Goal: Navigation & Orientation: Find specific page/section

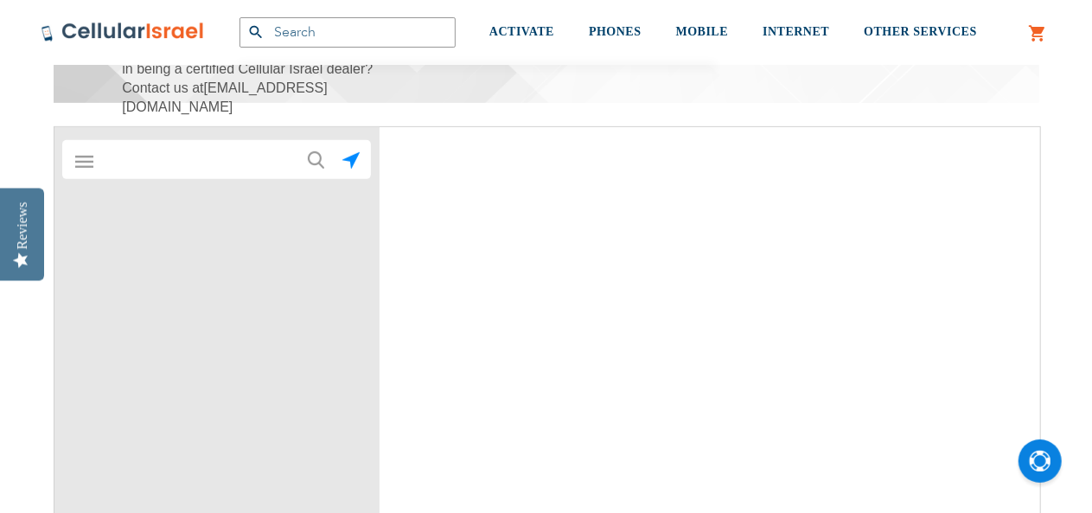
scroll to position [346, 0]
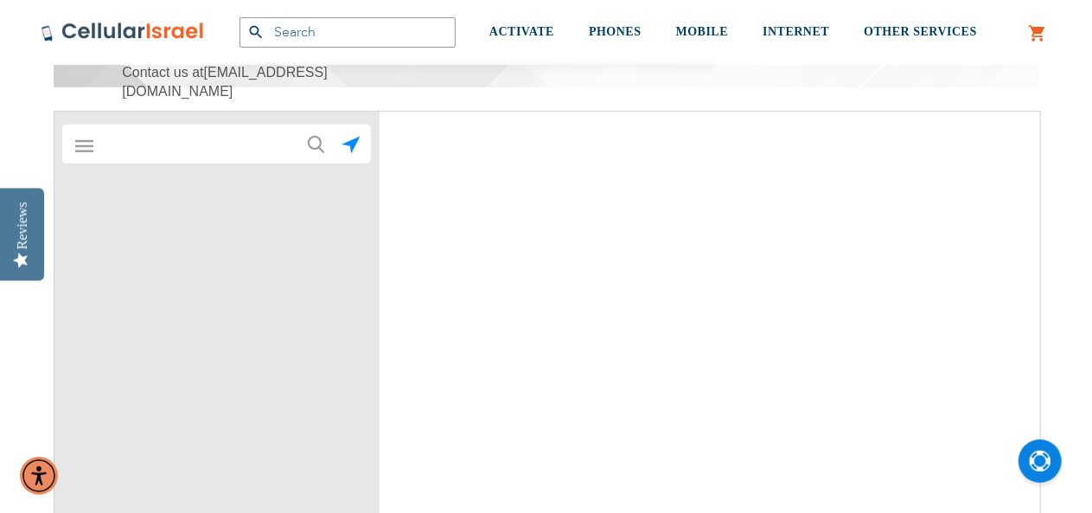
type input "Chaikyf"
click at [263, 150] on input "text" at bounding box center [217, 144] width 241 height 35
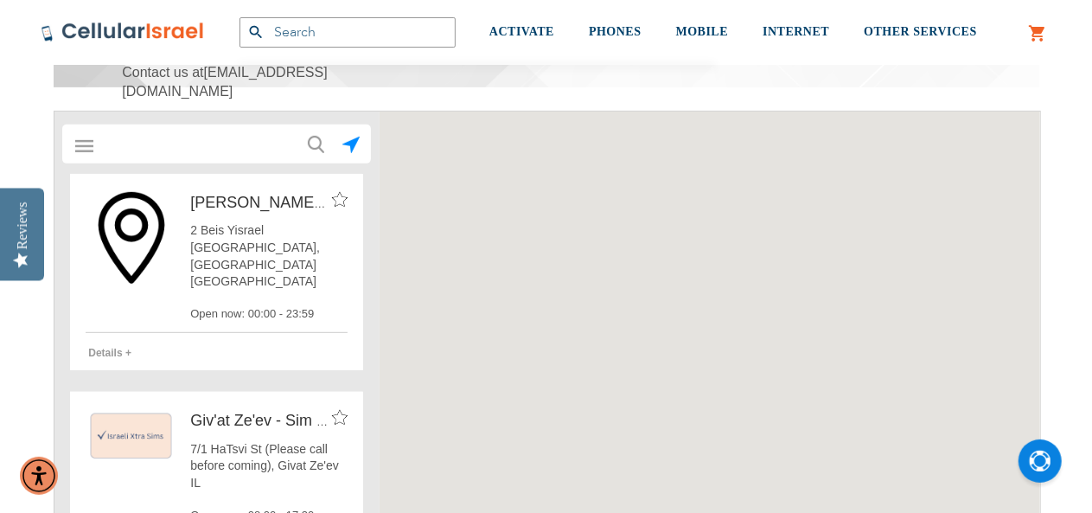
scroll to position [22, 0]
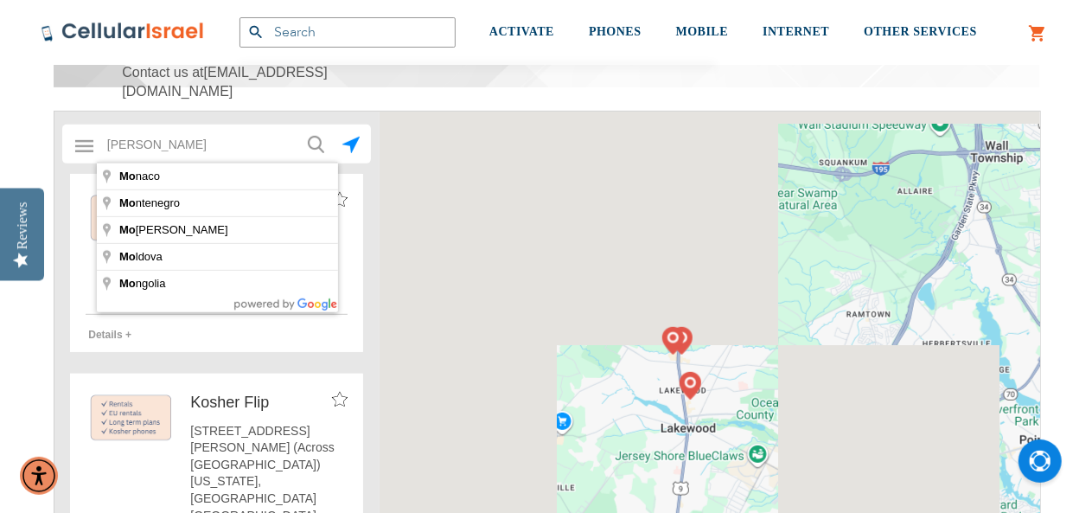
type input "[PERSON_NAME]"
click at [297, 125] on button "submit" at bounding box center [314, 142] width 35 height 35
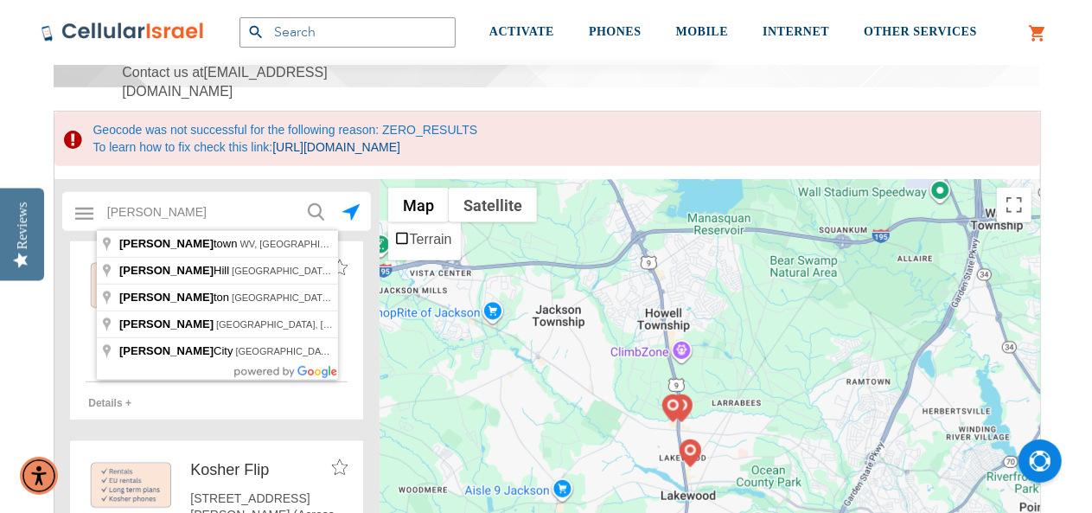
click at [42, 333] on div "Find a local dealer These locations are walk-in only; you cannot order on the w…" at bounding box center [547, 267] width 1012 height 931
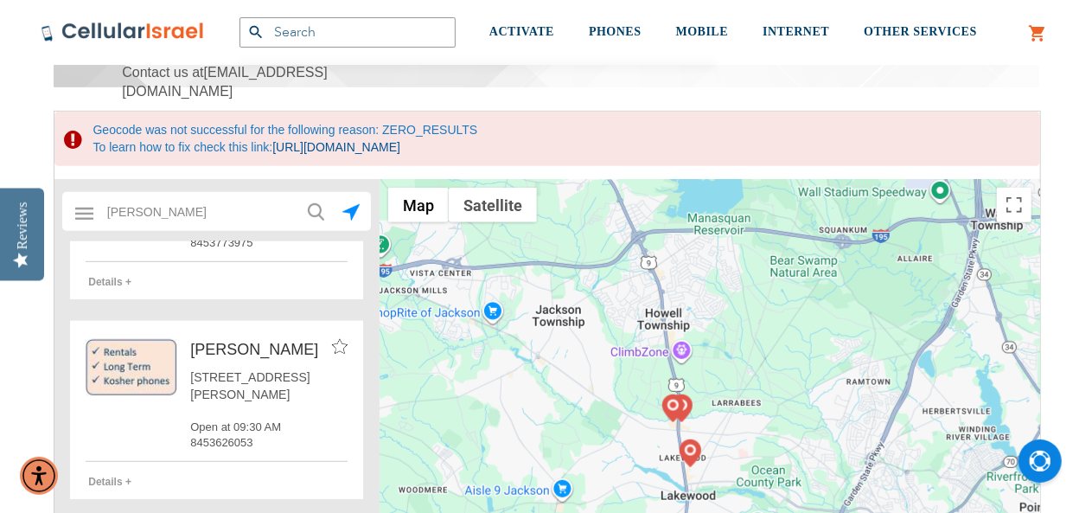
scroll to position [2594, 0]
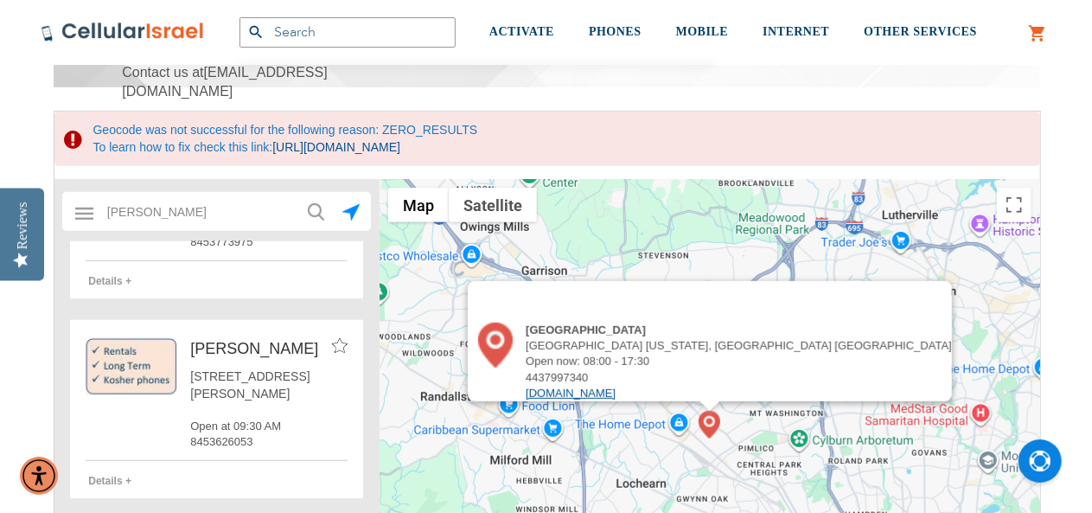
click at [616, 387] on link "[DOMAIN_NAME]" at bounding box center [571, 393] width 90 height 13
